Goal: Information Seeking & Learning: Learn about a topic

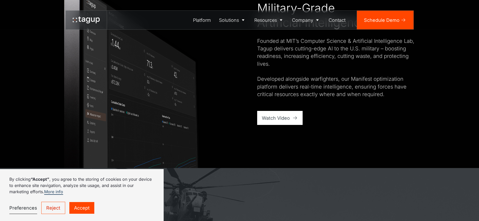
scroll to position [416, 0]
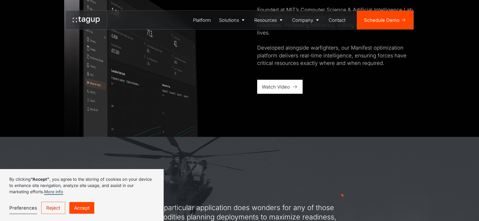
drag, startPoint x: 79, startPoint y: 207, endPoint x: 103, endPoint y: 204, distance: 24.4
click at [79, 207] on link "Accept" at bounding box center [81, 208] width 25 height 12
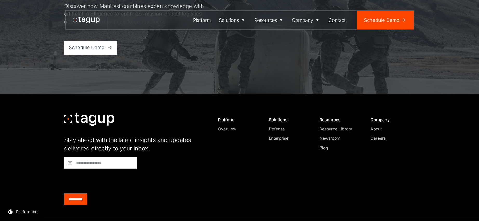
scroll to position [2217, 0]
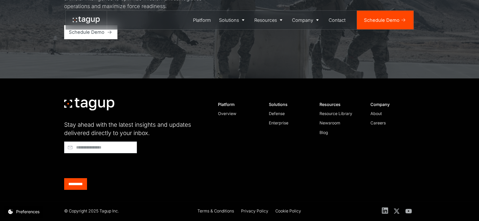
click at [386, 210] on icon at bounding box center [385, 210] width 6 height 6
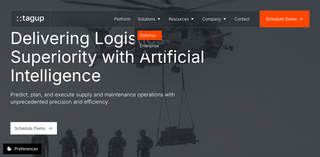
click at [151, 32] on div "Defense" at bounding box center [149, 35] width 20 height 6
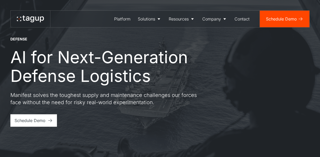
click at [204, 85] on div "DEFENSE AI for Next-Generation Defense Logistics Manifest solves the toughest s…" at bounding box center [119, 72] width 218 height 70
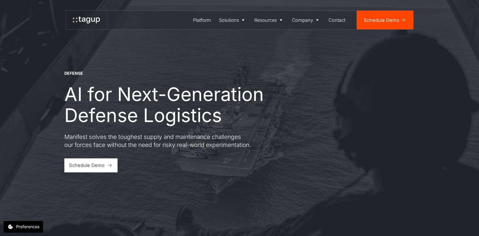
click at [290, 111] on div "DEFENSE AI for Next-Generation Defense Logistics Manifest solves the toughest s…" at bounding box center [239, 122] width 351 height 102
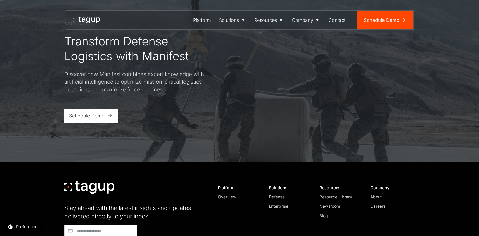
scroll to position [2003, 0]
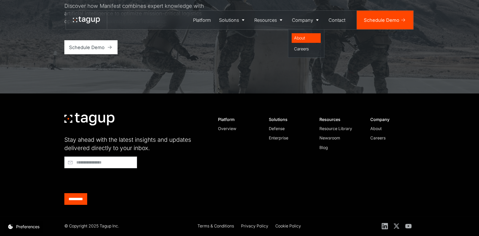
click at [303, 38] on div "About" at bounding box center [306, 38] width 24 height 6
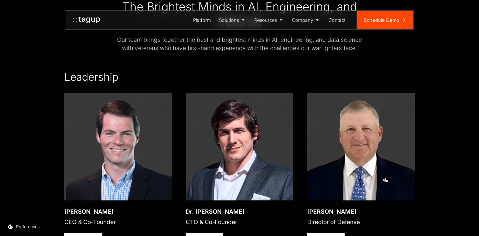
scroll to position [740, 0]
